Goal: Task Accomplishment & Management: Complete application form

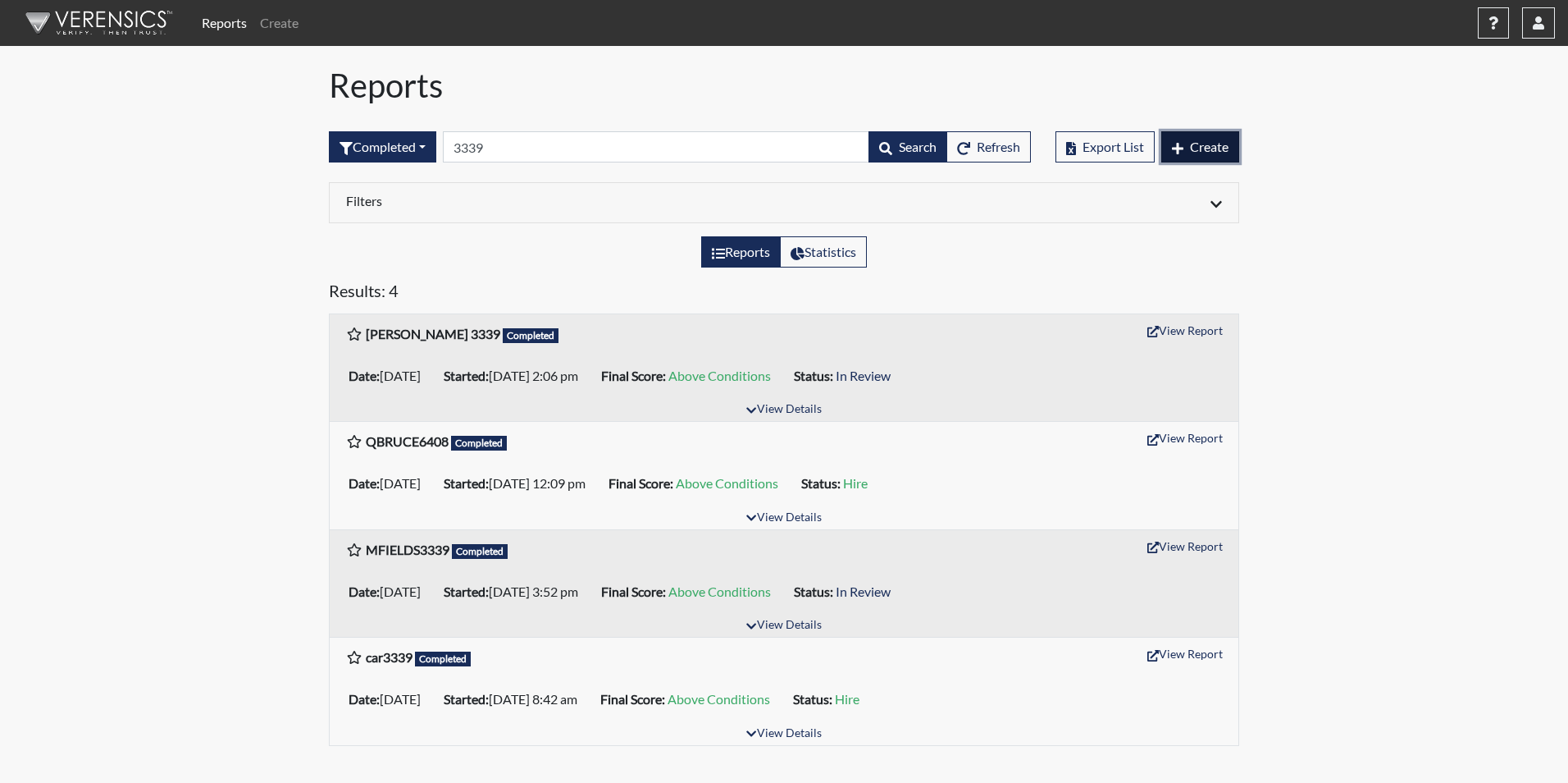
click at [1211, 146] on span "Create" at bounding box center [1209, 146] width 39 height 15
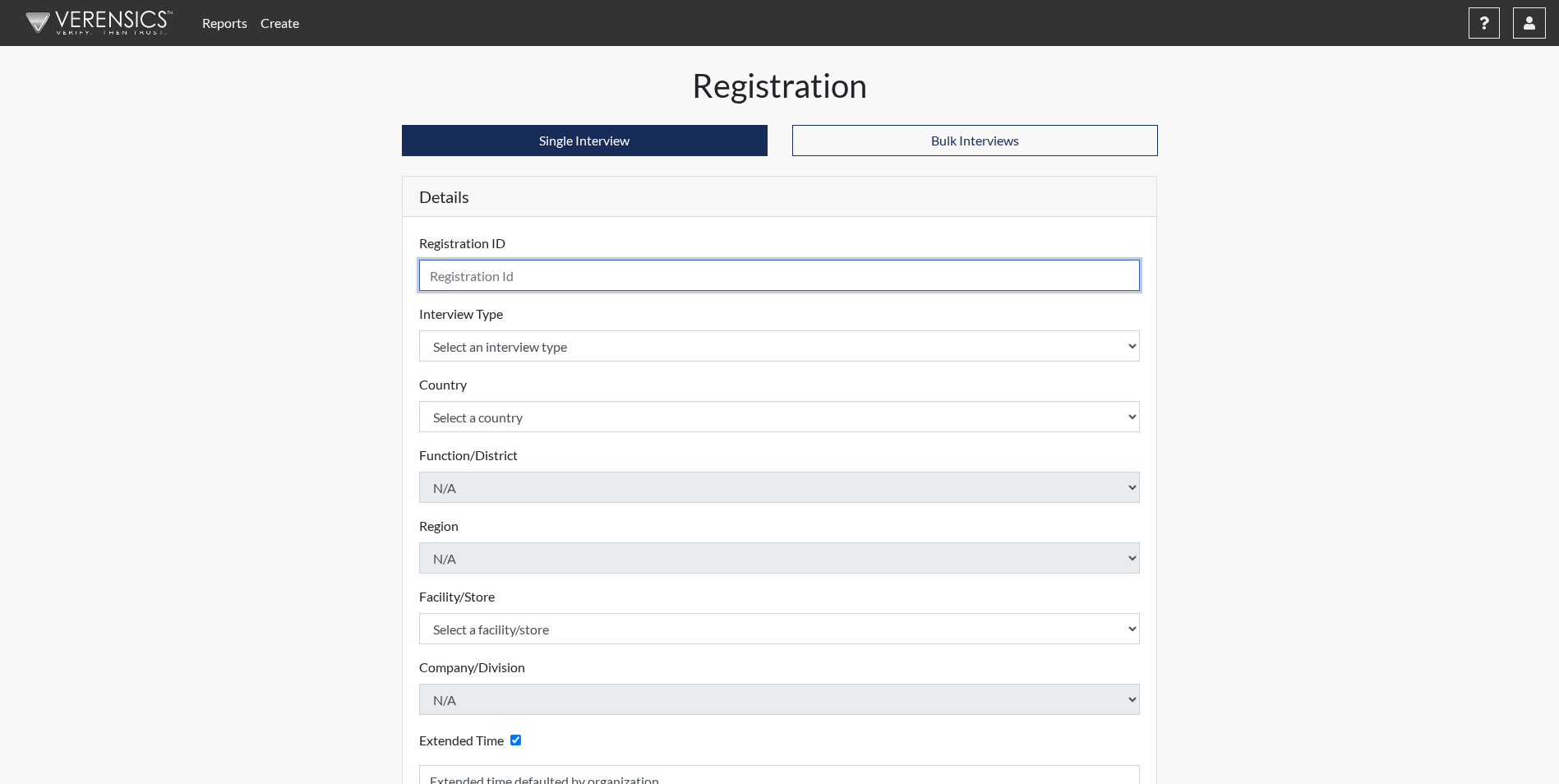
click at [470, 272] on input "text" at bounding box center [780, 275] width 722 height 31
type input "A. Lukomskyi 9220"
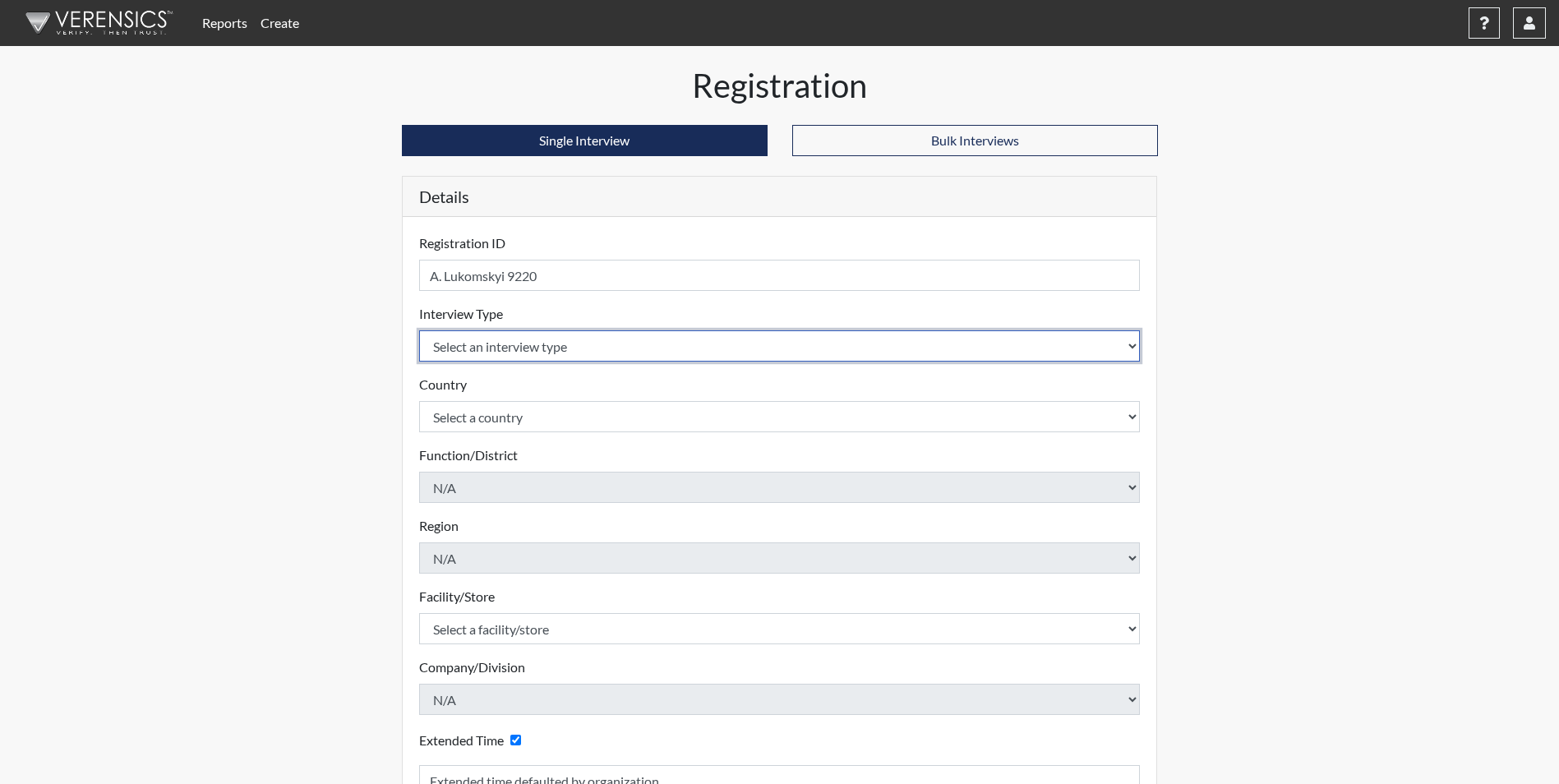
click at [538, 350] on select "Select an interview type Corrections Pre-Employment" at bounding box center [780, 345] width 722 height 31
select select "ff733e93-e1bf-11ea-9c9f-0eff0cf7eb8f"
click at [419, 330] on select "Select an interview type Corrections Pre-Employment" at bounding box center [780, 345] width 722 height 31
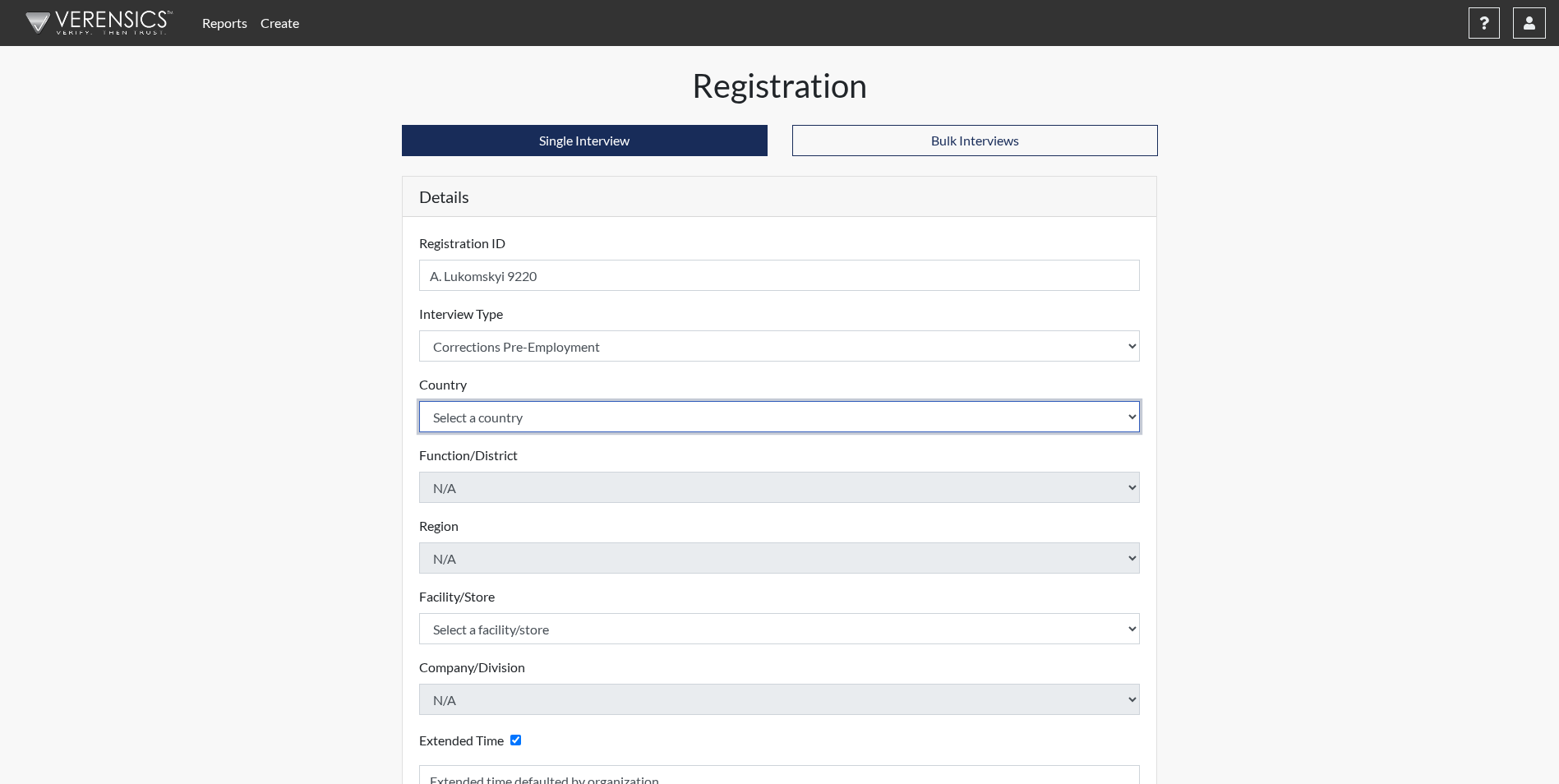
click at [551, 421] on select "Select a country [GEOGRAPHIC_DATA] [GEOGRAPHIC_DATA]" at bounding box center [780, 416] width 722 height 31
select select "united-states-of-[GEOGRAPHIC_DATA]"
click at [419, 401] on select "Select a country [GEOGRAPHIC_DATA] [GEOGRAPHIC_DATA]" at bounding box center [780, 416] width 722 height 31
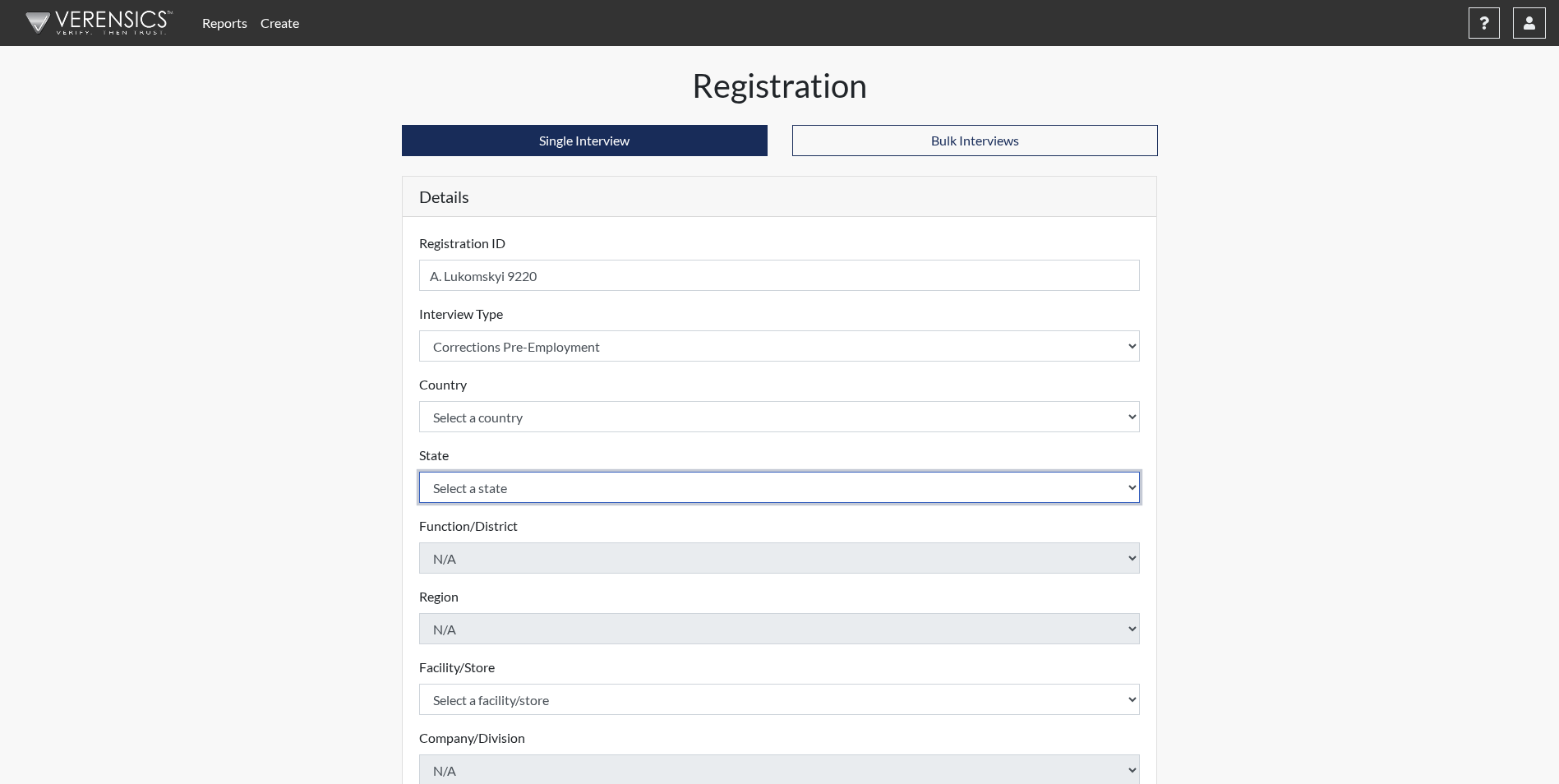
click at [554, 488] on select "Select a state [US_STATE] [US_STATE] [US_STATE] [US_STATE] [US_STATE] [US_STATE…" at bounding box center [780, 487] width 722 height 31
select select "SC"
click at [419, 471] on select "Select a state [US_STATE] [US_STATE] [US_STATE] [US_STATE] [US_STATE] [US_STATE…" at bounding box center [780, 487] width 722 height 31
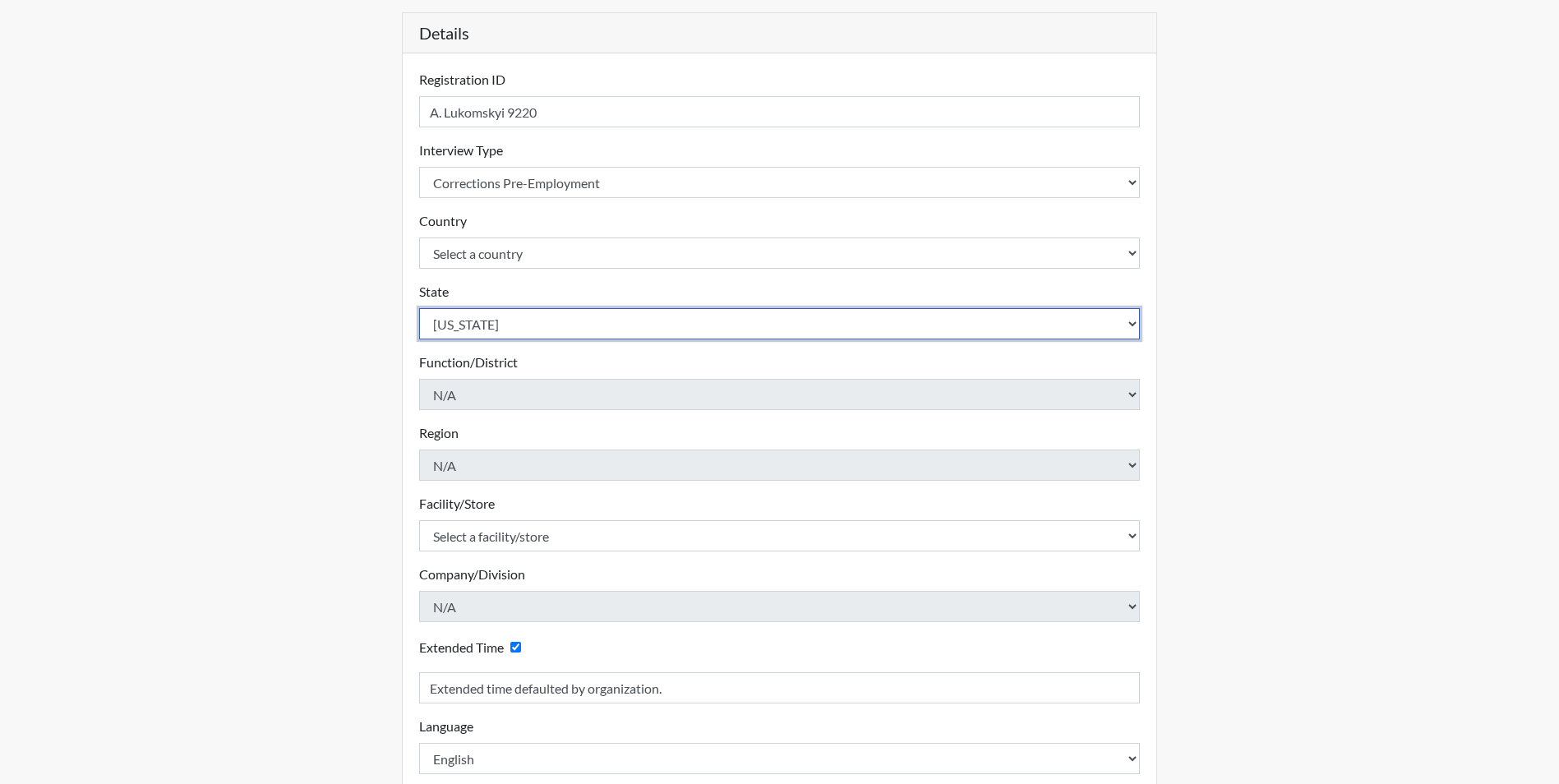
scroll to position [164, 0]
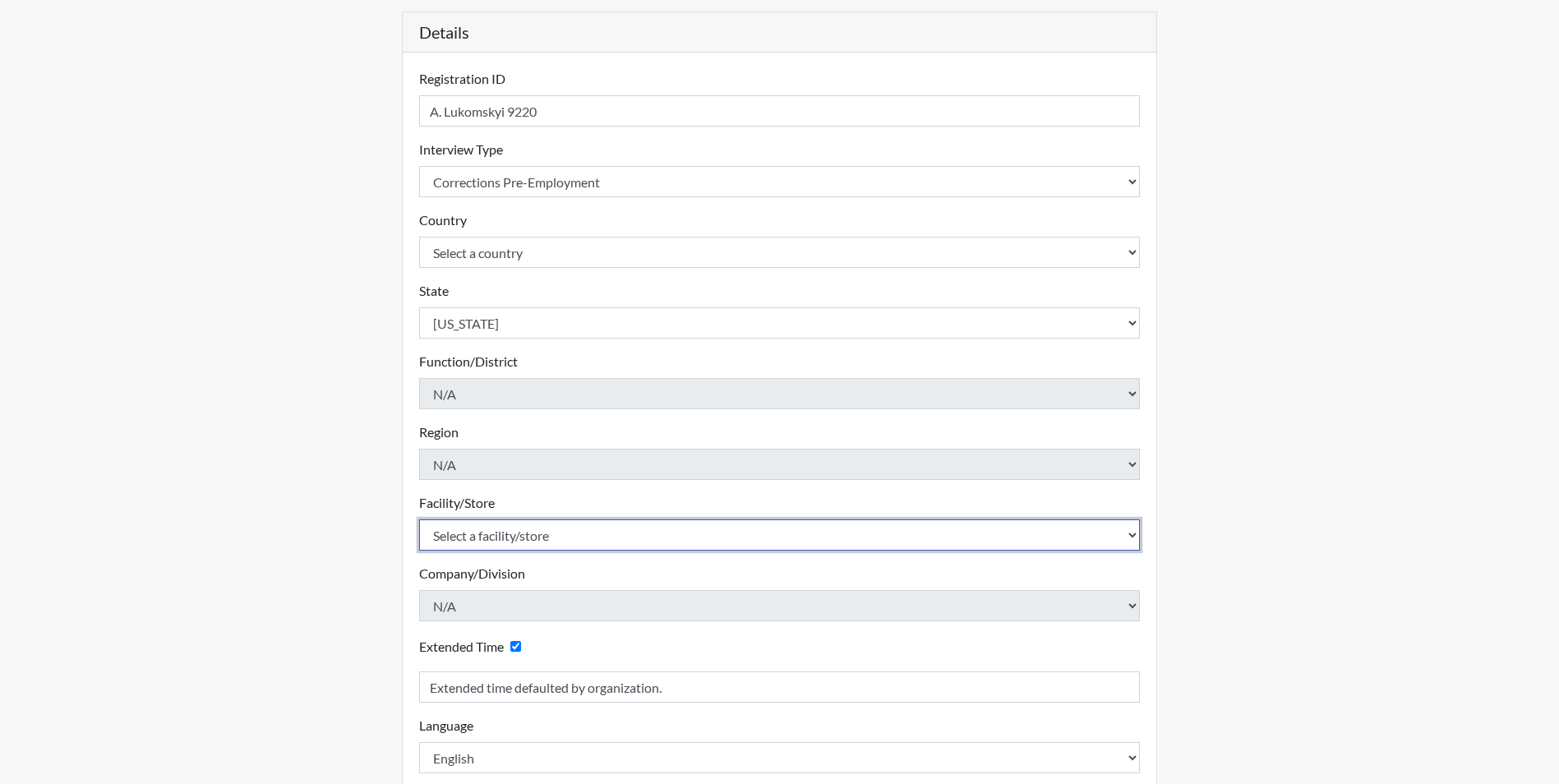
click at [495, 539] on select "Select a facility/store [GEOGRAPHIC_DATA] CI Broad River CI [PERSON_NAME] CI Di…" at bounding box center [780, 534] width 722 height 31
select select "691d6565-f5f6-4542-897a-84469a4b0922"
click at [419, 519] on select "Select a facility/store [GEOGRAPHIC_DATA] CI Broad River CI [PERSON_NAME] CI Di…" at bounding box center [780, 534] width 722 height 31
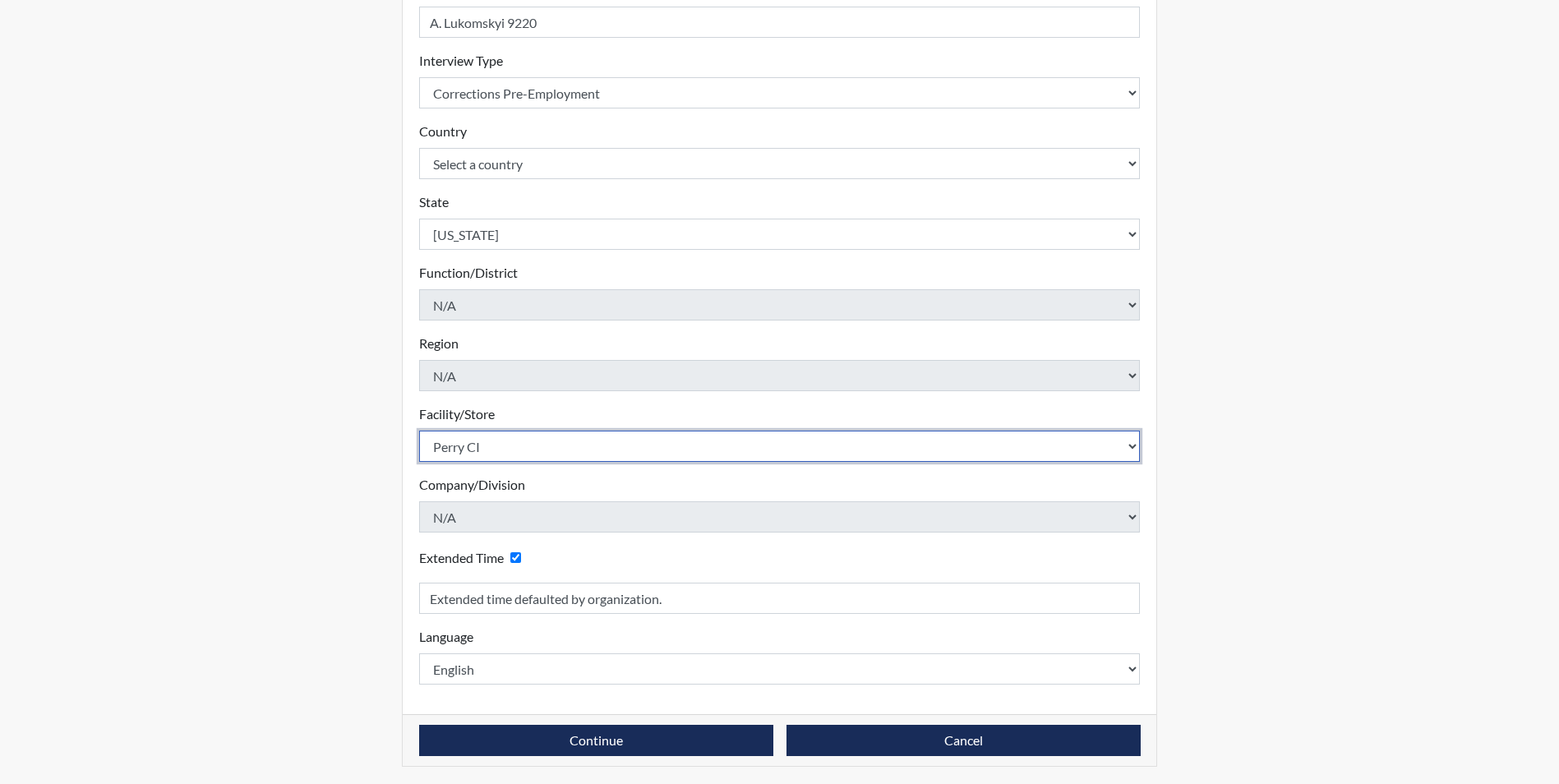
scroll to position [256, 0]
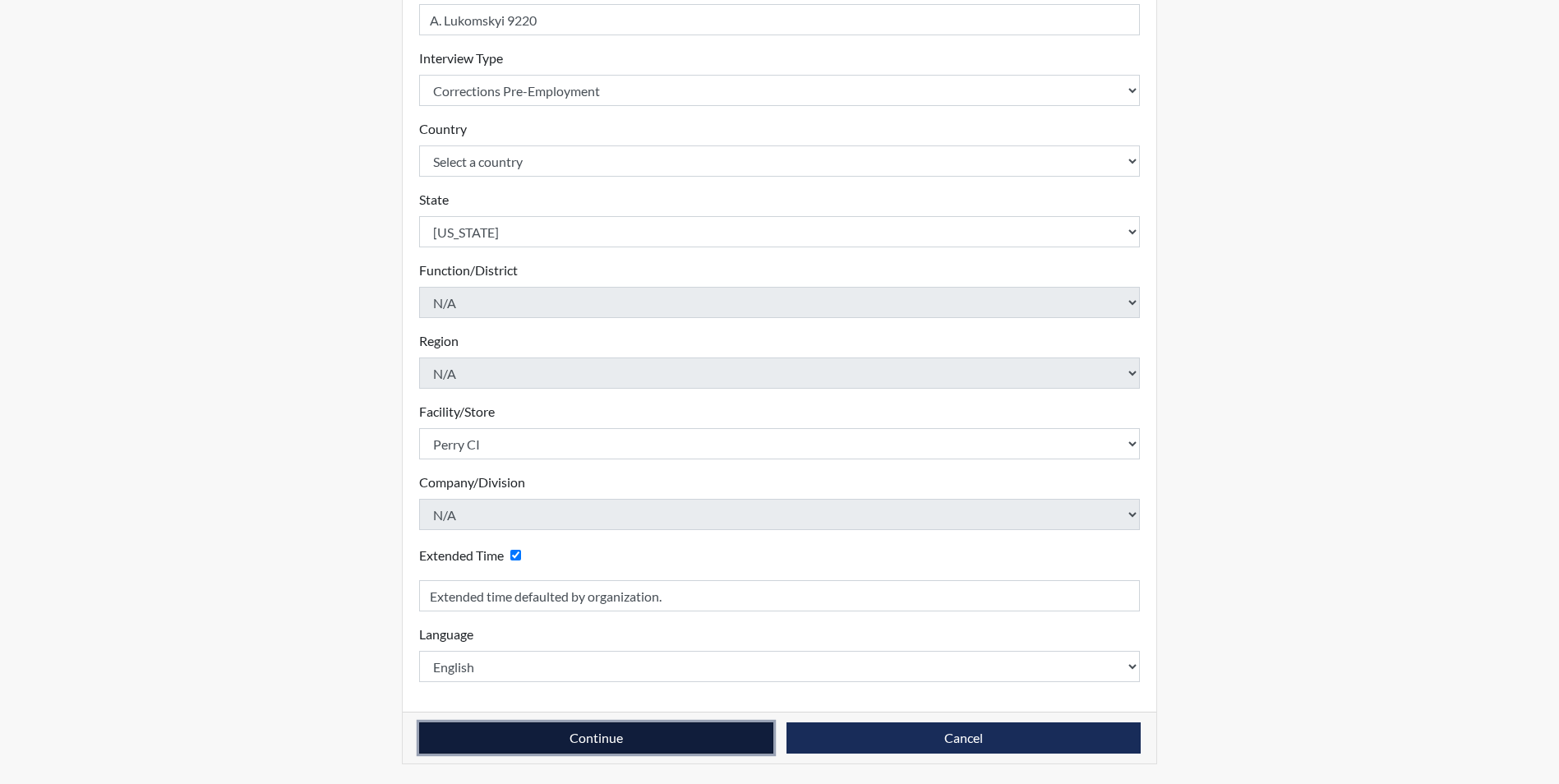
click at [597, 726] on button "Continue" at bounding box center [596, 737] width 355 height 31
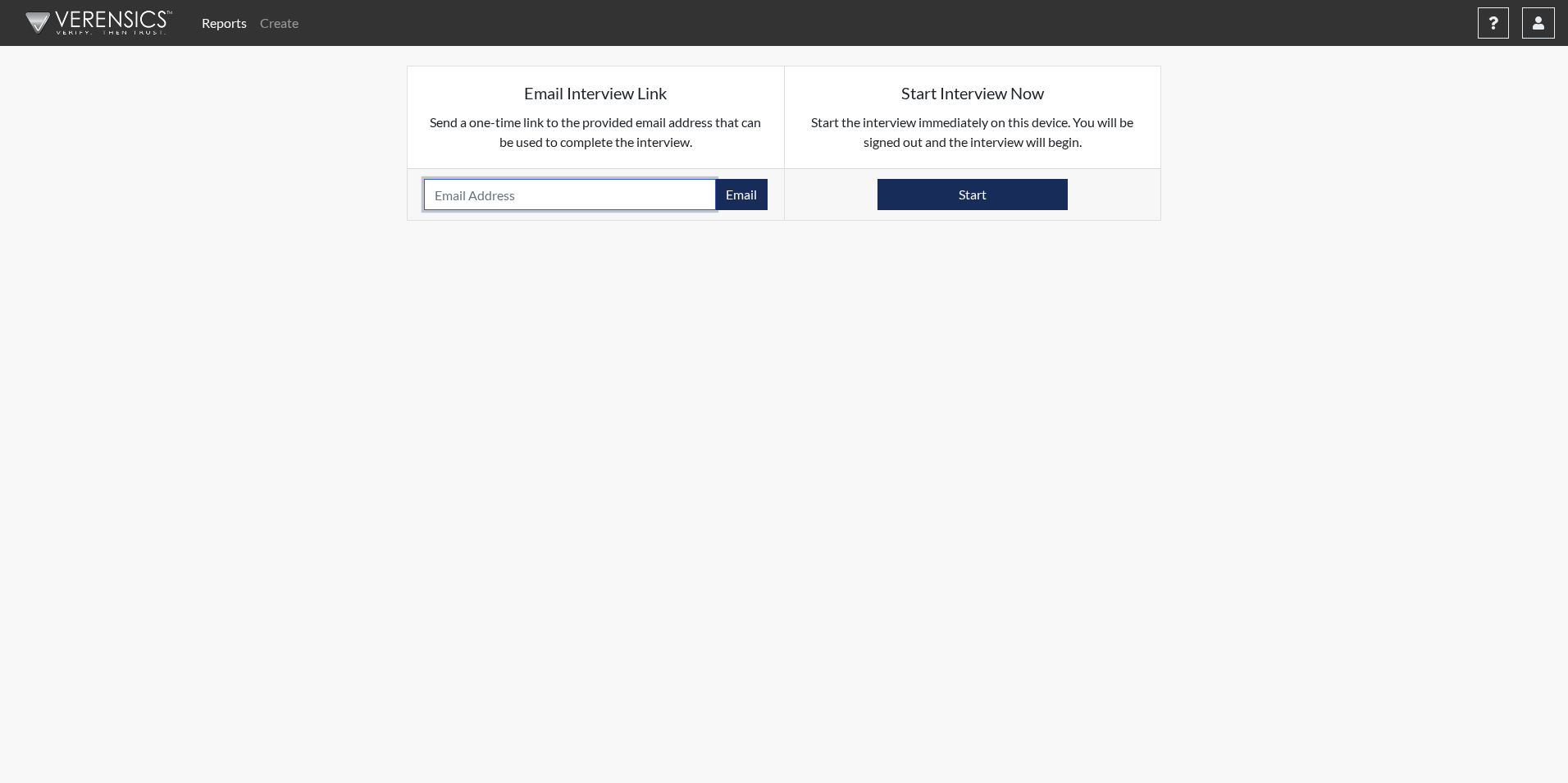
click at [472, 191] on input "email" at bounding box center [570, 194] width 292 height 31
paste input "[EMAIL_ADDRESS][DOMAIN_NAME]"
type input "[EMAIL_ADDRESS][DOMAIN_NAME]"
click at [740, 189] on button "Email" at bounding box center [741, 194] width 52 height 31
